Goal: Navigation & Orientation: Find specific page/section

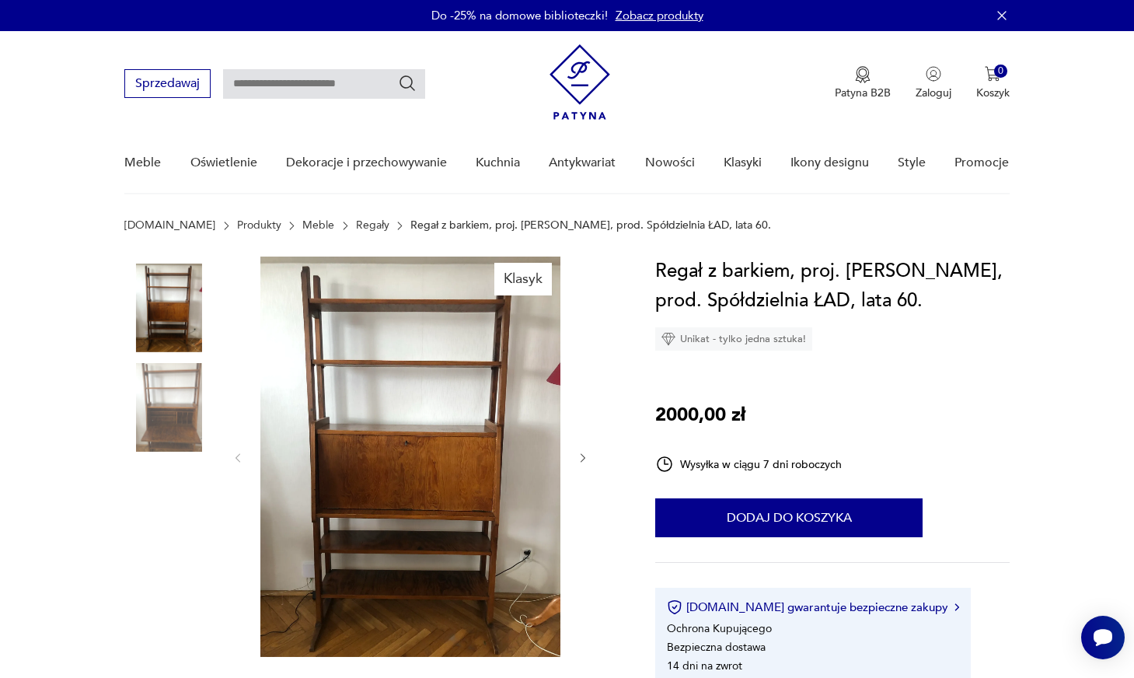
click at [169, 422] on img at bounding box center [168, 407] width 89 height 89
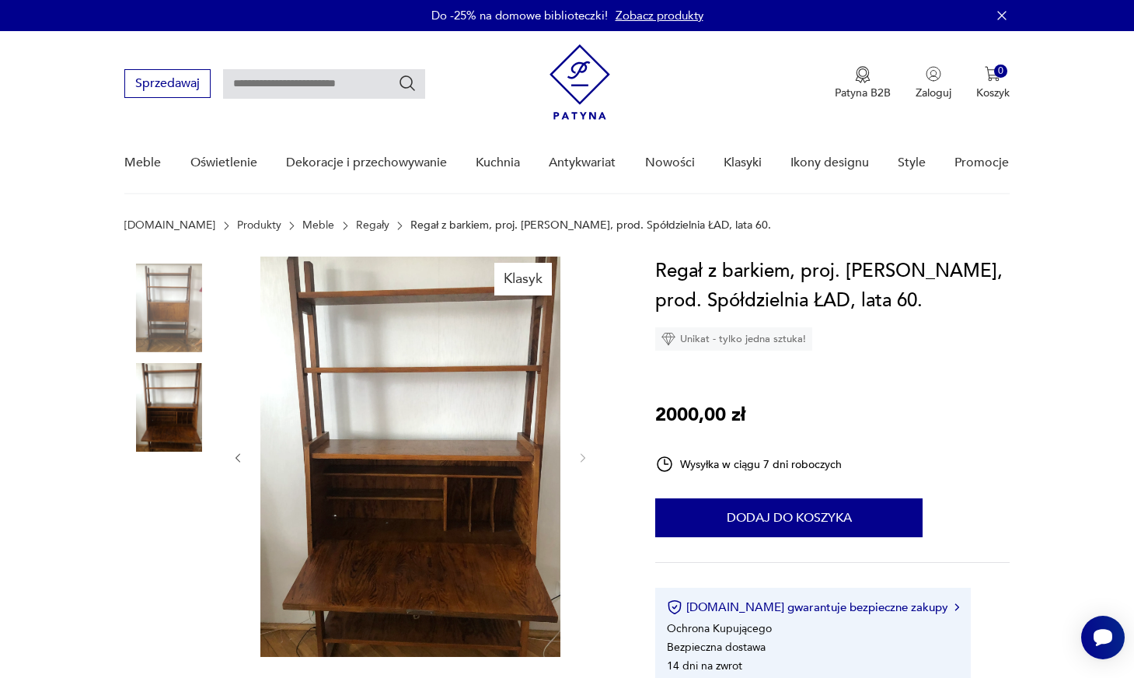
click at [183, 343] on img at bounding box center [168, 307] width 89 height 89
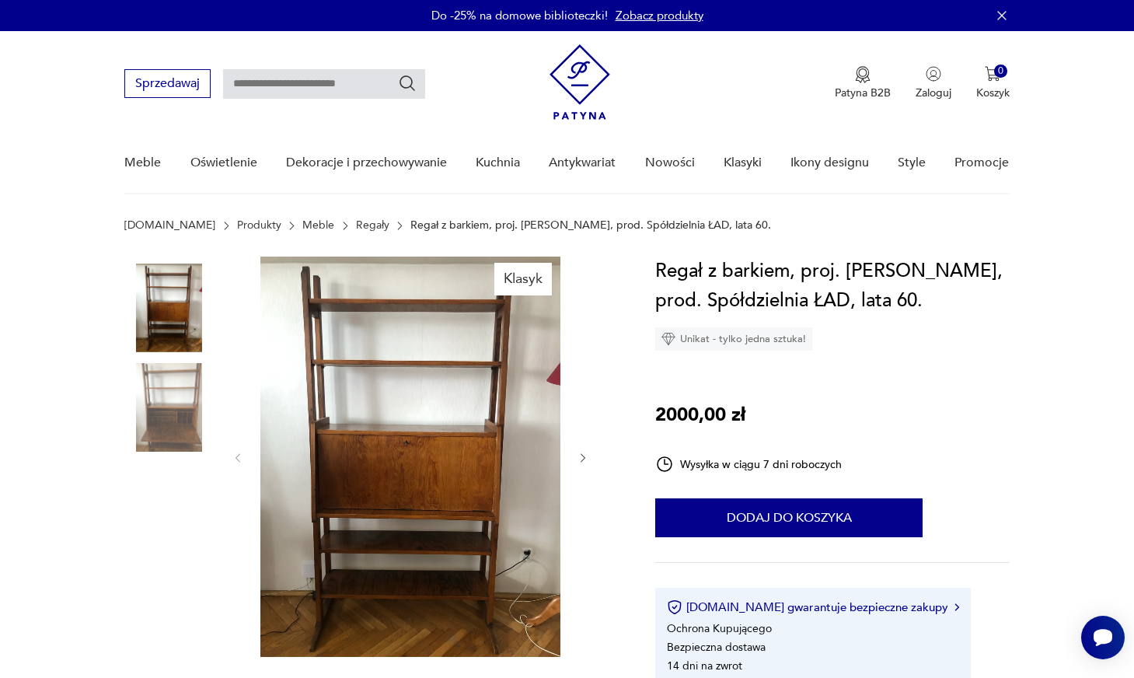
click at [356, 227] on link "Regały" at bounding box center [372, 225] width 33 height 12
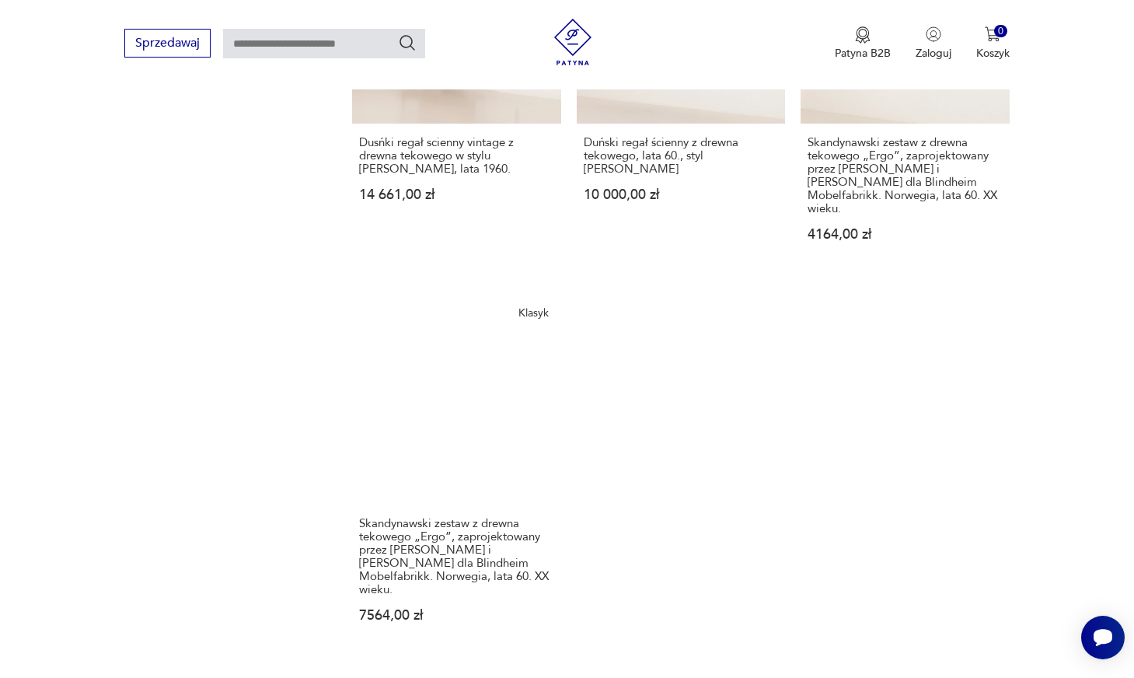
scroll to position [2211, 0]
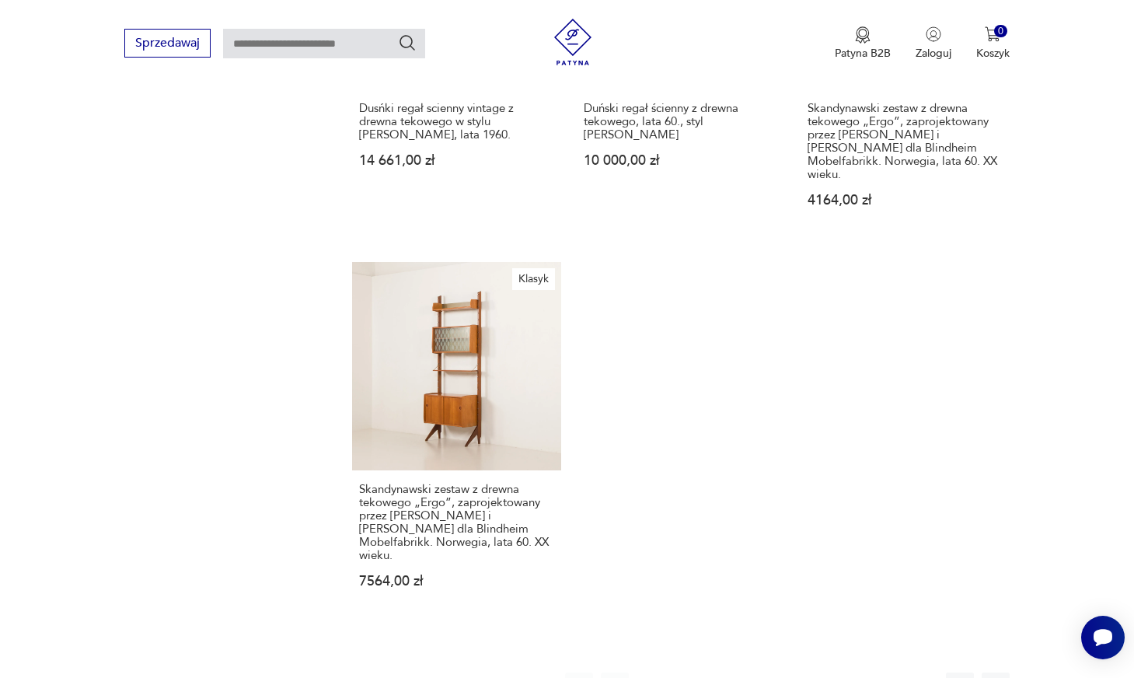
click at [687, 672] on button "2" at bounding box center [686, 686] width 28 height 28
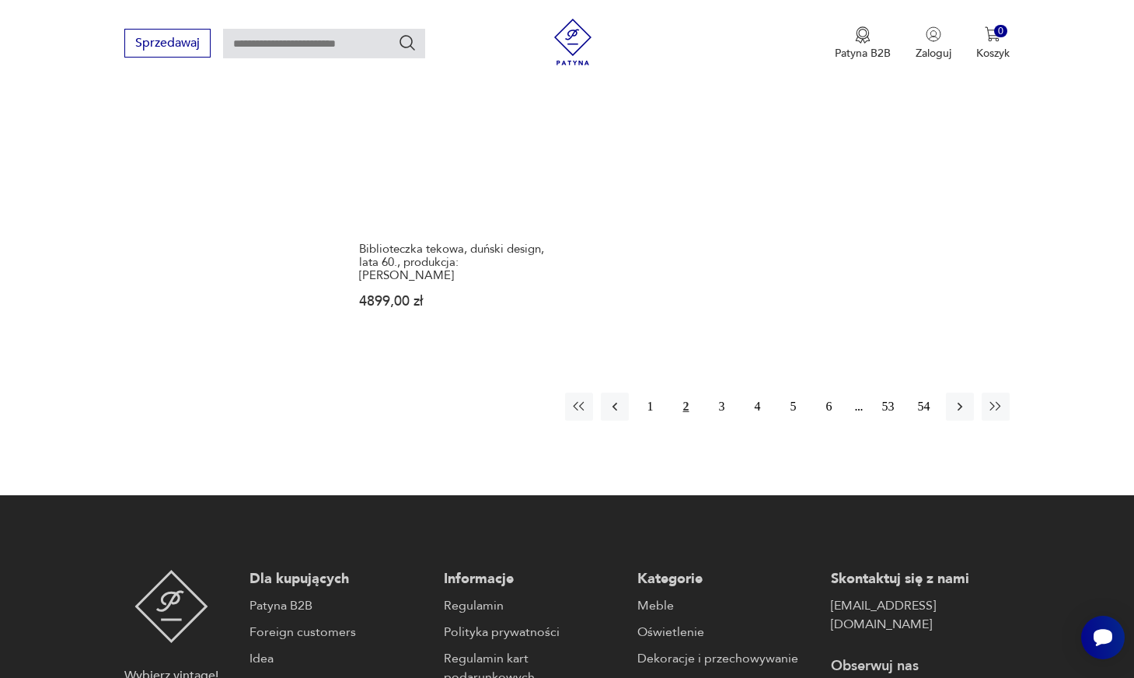
scroll to position [2501, 0]
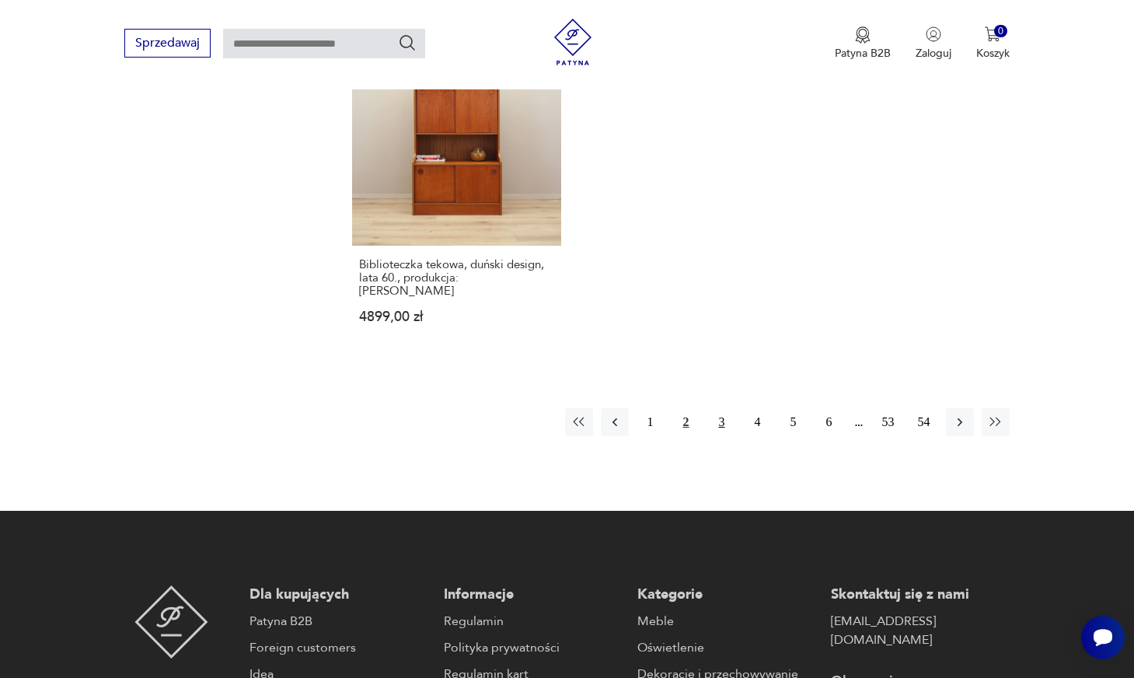
click at [717, 408] on button "3" at bounding box center [722, 422] width 28 height 28
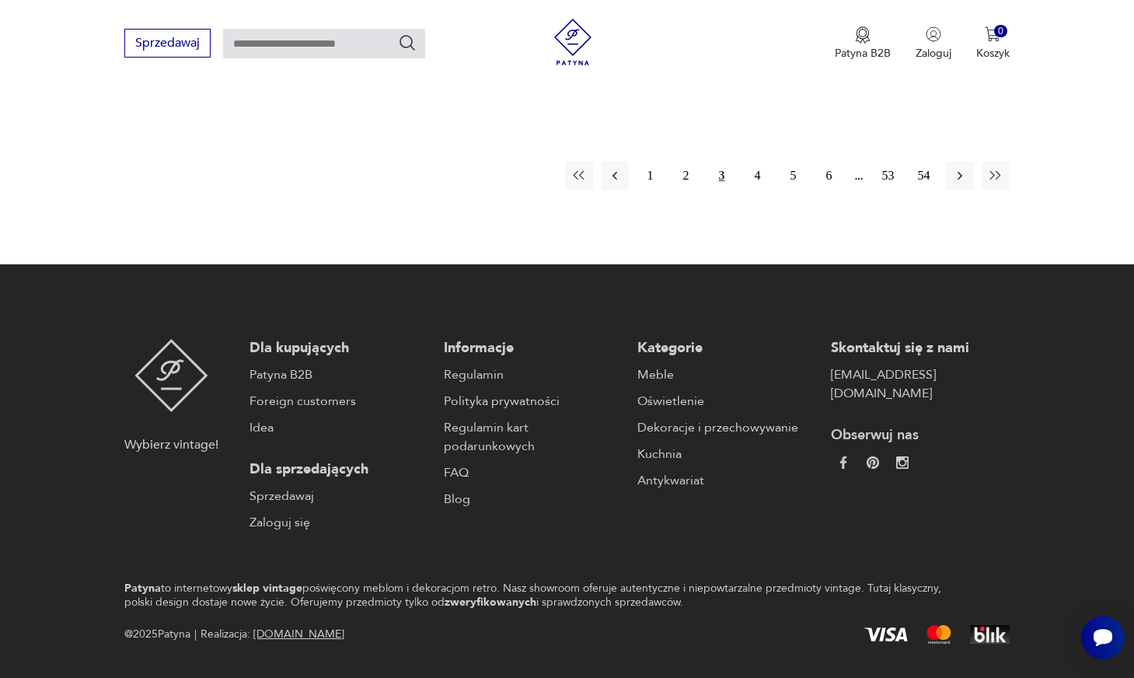
scroll to position [2668, 0]
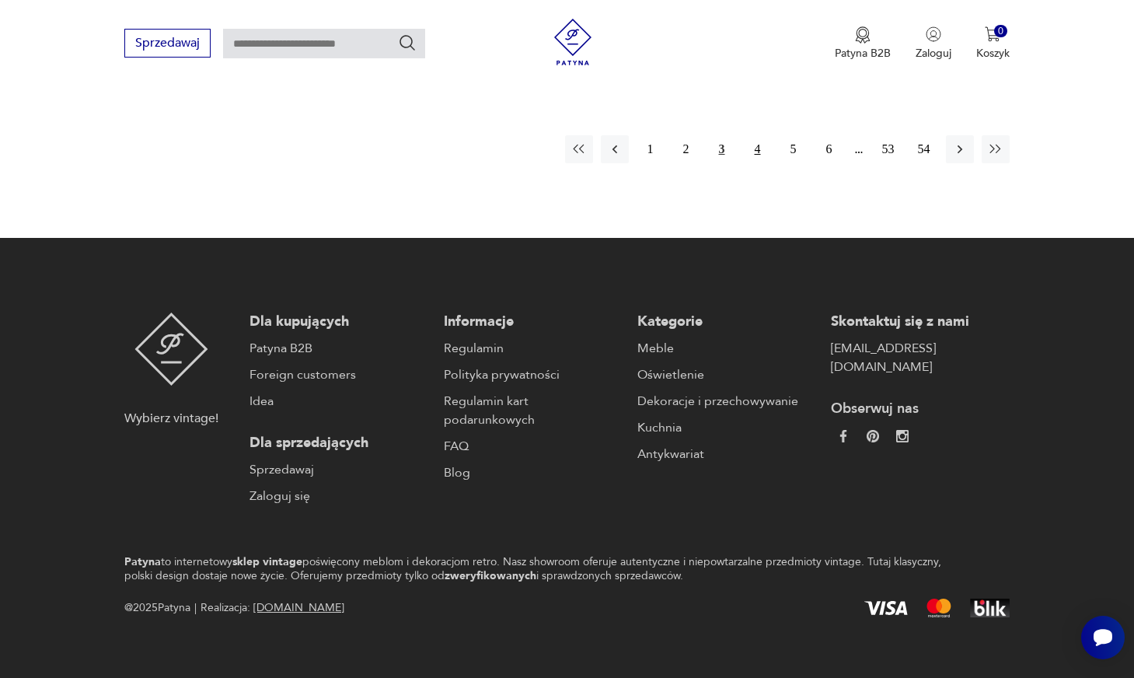
click at [751, 141] on button "4" at bounding box center [758, 149] width 28 height 28
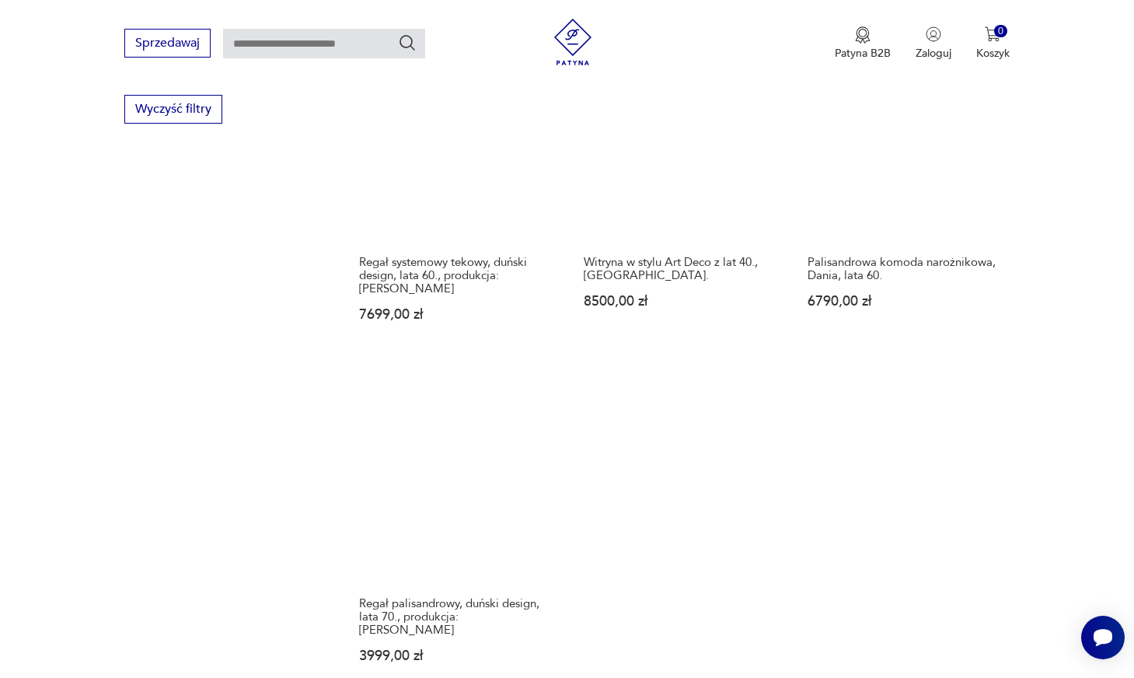
scroll to position [2180, 0]
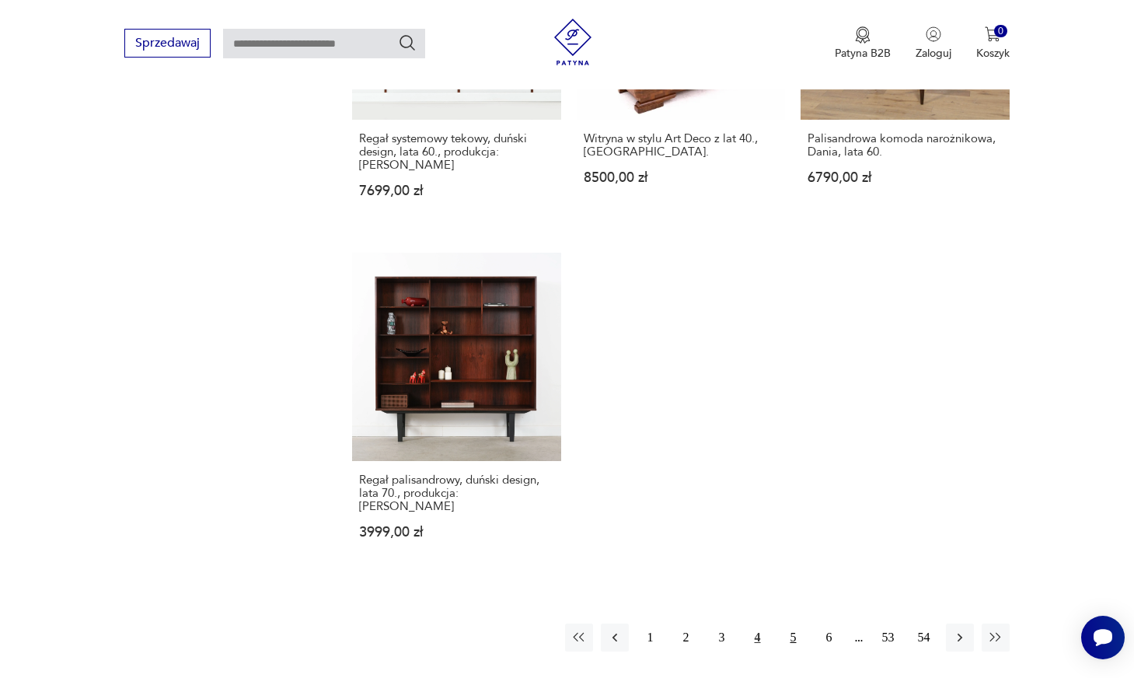
click at [782, 623] on button "5" at bounding box center [793, 637] width 28 height 28
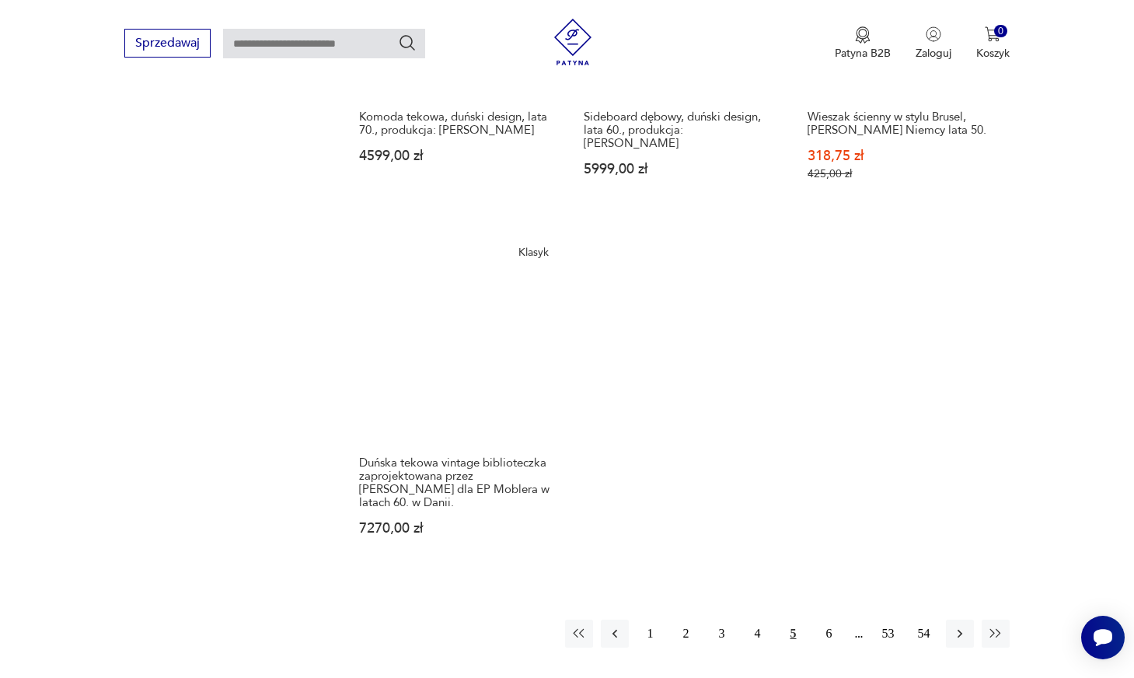
scroll to position [2204, 0]
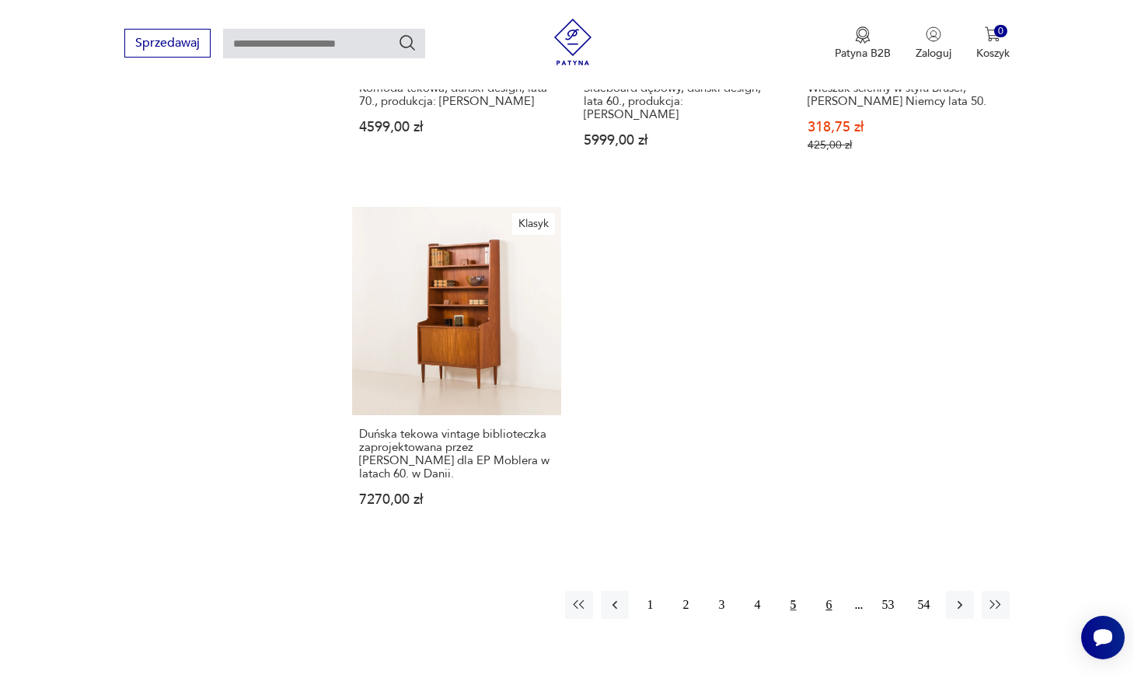
click at [824, 592] on button "6" at bounding box center [829, 605] width 28 height 28
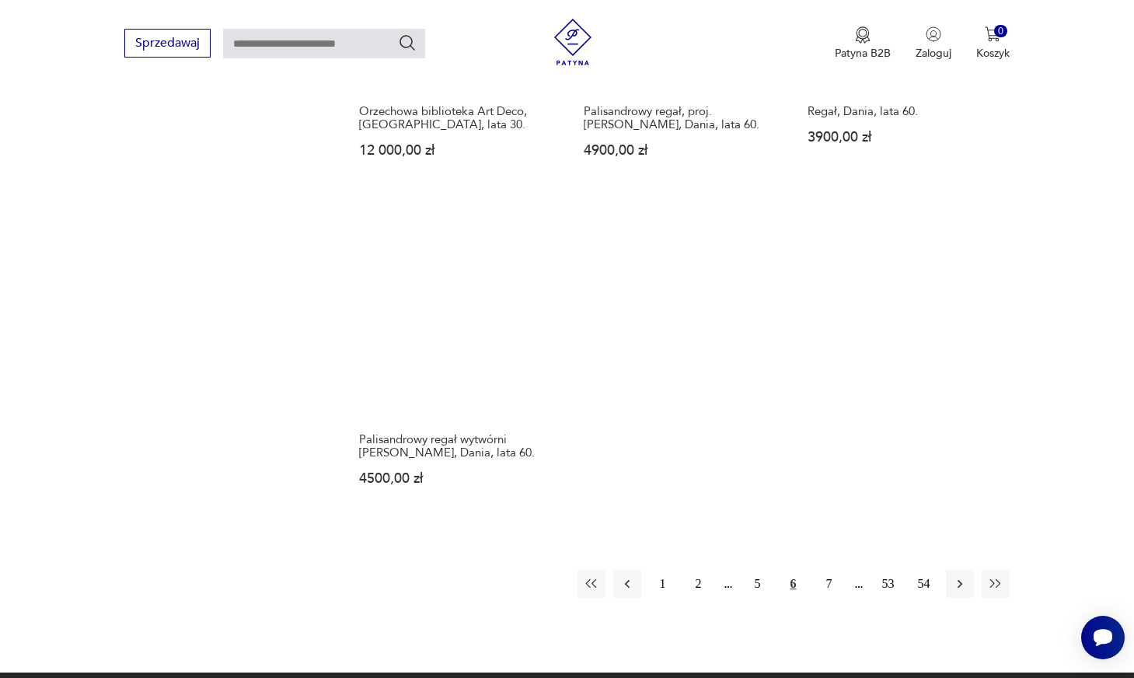
scroll to position [2216, 0]
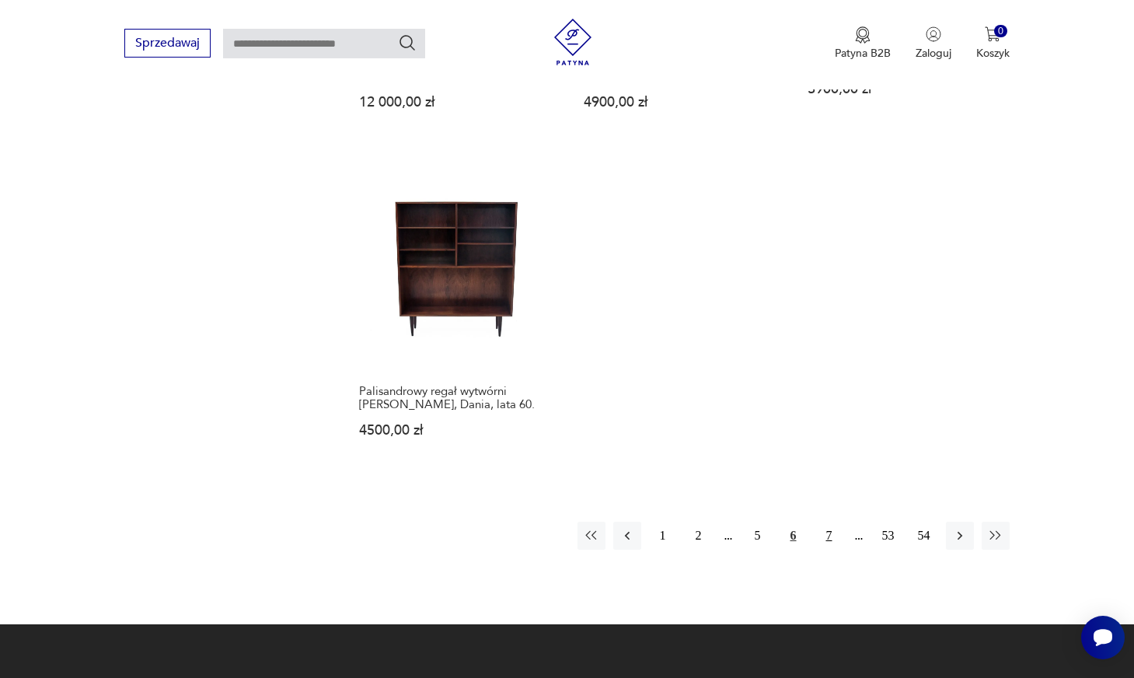
click at [827, 521] on button "7" at bounding box center [829, 535] width 28 height 28
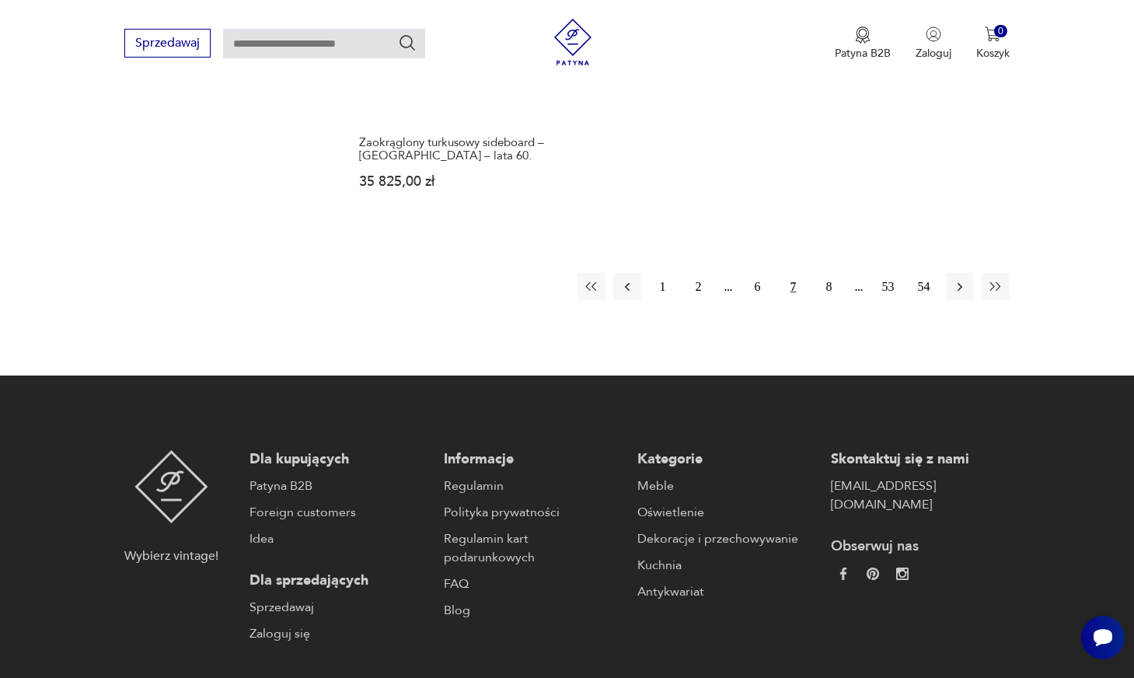
scroll to position [2615, 0]
